Goal: Entertainment & Leisure: Consume media (video, audio)

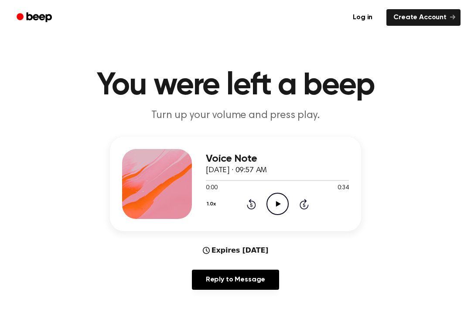
click at [279, 212] on icon "Play Audio" at bounding box center [278, 203] width 22 height 22
click at [254, 208] on icon at bounding box center [251, 204] width 9 height 10
click at [253, 207] on icon "Rewind 5 seconds" at bounding box center [252, 203] width 10 height 11
click at [251, 209] on icon at bounding box center [251, 204] width 9 height 10
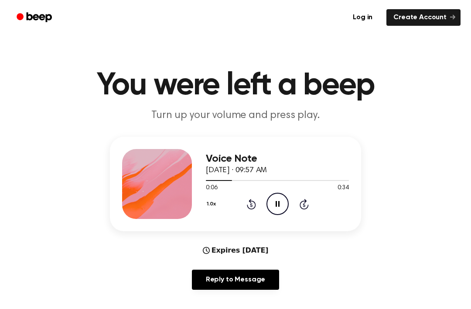
click at [252, 209] on icon at bounding box center [251, 204] width 9 height 10
click at [250, 215] on div "Voice Note [DATE] · 09:57 AM 0:01 0:34 Your browser does not support the [objec…" at bounding box center [277, 184] width 143 height 70
click at [264, 212] on div "1.0x Rewind 5 seconds Pause Audio Skip 5 seconds" at bounding box center [277, 203] width 143 height 22
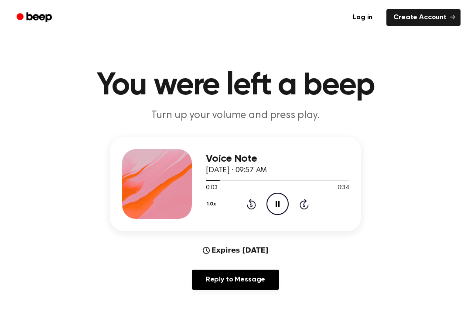
click at [249, 212] on div "1.0x Rewind 5 seconds Pause Audio Skip 5 seconds" at bounding box center [277, 203] width 143 height 22
click at [247, 211] on div "1.0x Rewind 5 seconds Pause Audio Skip 5 seconds" at bounding box center [277, 203] width 143 height 22
click at [253, 209] on icon at bounding box center [251, 204] width 9 height 10
click at [253, 208] on icon at bounding box center [251, 204] width 9 height 10
click at [251, 204] on icon "Rewind 5 seconds" at bounding box center [252, 203] width 10 height 11
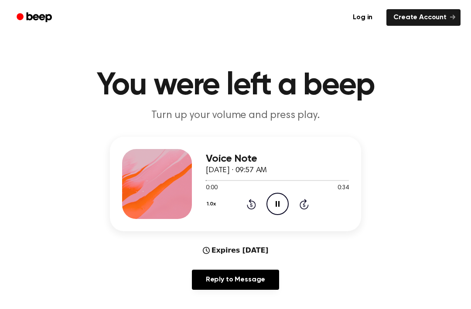
click at [282, 206] on icon "Pause Audio" at bounding box center [278, 203] width 22 height 22
click at [282, 206] on icon "Play Audio" at bounding box center [278, 203] width 22 height 22
click at [252, 208] on icon at bounding box center [251, 204] width 9 height 10
click at [250, 204] on icon "Rewind 5 seconds" at bounding box center [252, 203] width 10 height 11
click at [261, 207] on div "1.0x Rewind 5 seconds Pause Audio Skip 5 seconds" at bounding box center [277, 203] width 143 height 22
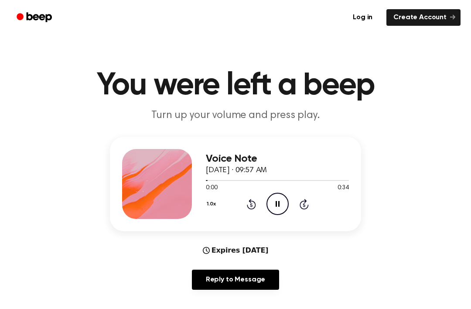
click at [263, 210] on div "1.0x Rewind 5 seconds Pause Audio Skip 5 seconds" at bounding box center [277, 203] width 143 height 22
click at [262, 209] on div "1.0x Rewind 5 seconds Pause Audio Skip 5 seconds" at bounding box center [277, 203] width 143 height 22
click at [265, 201] on div "1.0x Rewind 5 seconds Pause Audio Skip 5 seconds" at bounding box center [277, 203] width 143 height 22
click at [252, 206] on icon at bounding box center [251, 204] width 2 height 3
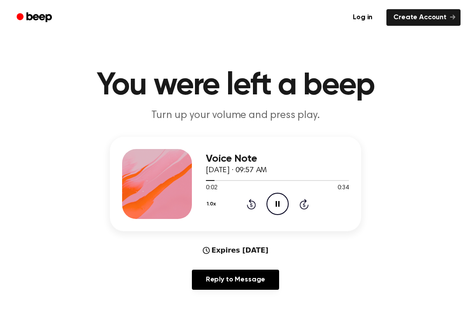
click at [246, 209] on div "1.0x Rewind 5 seconds Pause Audio Skip 5 seconds" at bounding box center [277, 203] width 143 height 22
click at [273, 216] on div "Voice Note [DATE] · 09:57 AM 0:00 0:34 Your browser does not support the [objec…" at bounding box center [277, 184] width 143 height 70
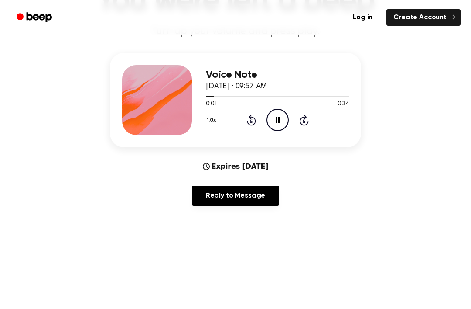
click at [276, 121] on icon at bounding box center [278, 120] width 4 height 6
click at [287, 124] on icon "Play Audio" at bounding box center [278, 120] width 22 height 22
click at [248, 125] on icon "Rewind 5 seconds" at bounding box center [252, 119] width 10 height 11
click at [255, 120] on icon at bounding box center [251, 120] width 9 height 10
click at [250, 123] on icon "Rewind 5 seconds" at bounding box center [252, 119] width 10 height 11
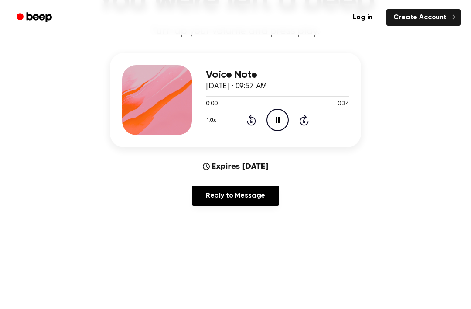
click at [285, 124] on icon "Pause Audio" at bounding box center [278, 120] width 22 height 22
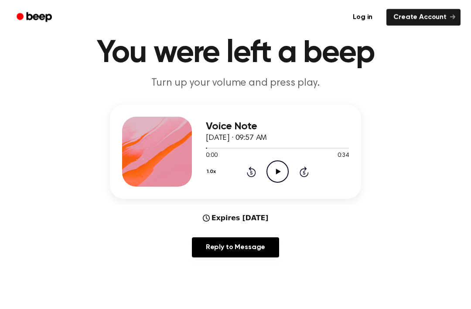
scroll to position [14, 0]
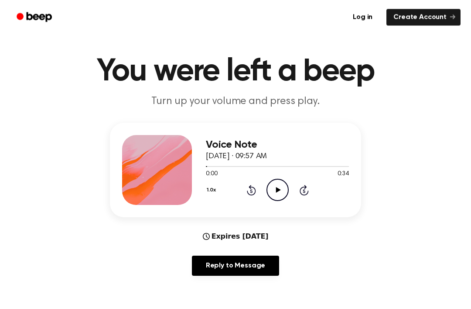
click at [288, 196] on icon "Play Audio" at bounding box center [278, 190] width 22 height 22
click at [285, 192] on icon "Pause Audio" at bounding box center [278, 190] width 22 height 22
click at [284, 198] on circle at bounding box center [277, 189] width 21 height 21
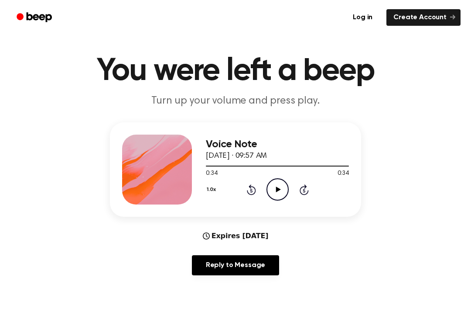
click at [268, 192] on icon "Play Audio" at bounding box center [278, 189] width 22 height 22
click at [280, 197] on icon "Pause Audio" at bounding box center [278, 189] width 22 height 22
click at [276, 189] on icon at bounding box center [278, 189] width 5 height 6
click at [282, 184] on icon "Play Audio" at bounding box center [278, 189] width 22 height 22
click at [271, 192] on icon "Pause Audio" at bounding box center [278, 189] width 22 height 22
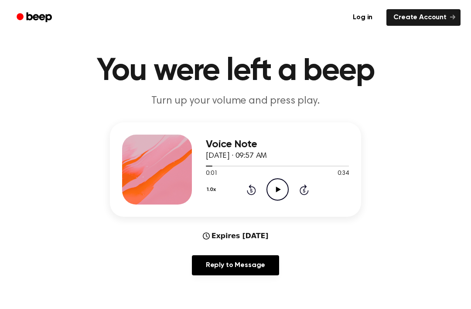
click at [282, 187] on icon "Play Audio" at bounding box center [278, 189] width 22 height 22
